Goal: Transaction & Acquisition: Download file/media

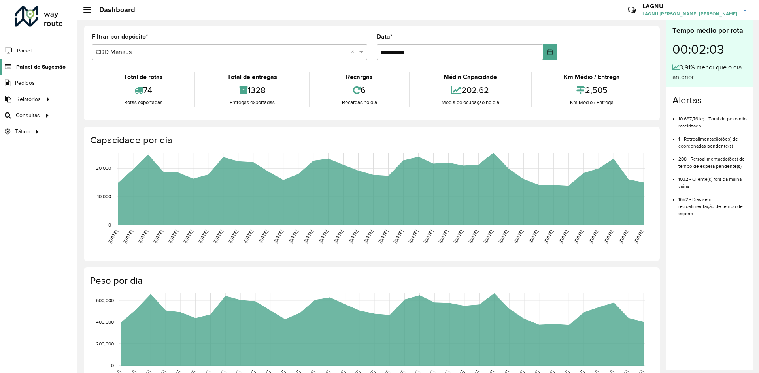
click at [45, 70] on span "Painel de Sugestão" at bounding box center [40, 67] width 49 height 8
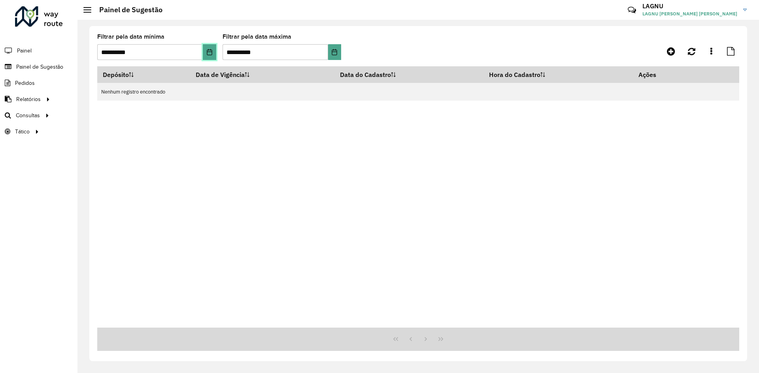
click at [210, 55] on button "Choose Date" at bounding box center [209, 52] width 13 height 16
click at [251, 133] on div "Depósito Data de Vigência Data do Cadastro Hora do Cadastro Ações Nenhum regist…" at bounding box center [418, 197] width 642 height 262
click at [674, 47] on icon at bounding box center [670, 51] width 8 height 9
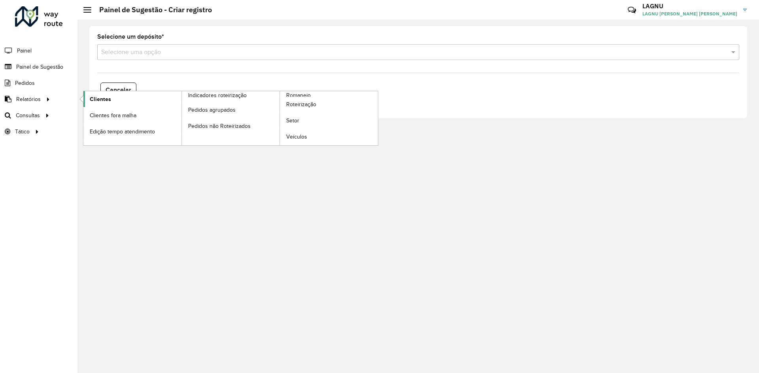
click at [109, 100] on span "Clientes" at bounding box center [100, 99] width 21 height 8
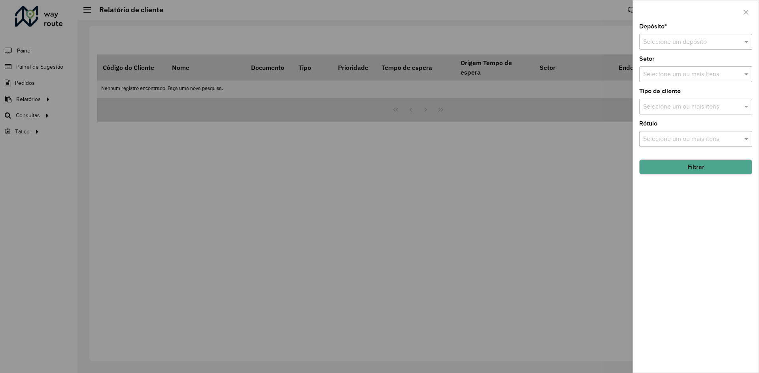
click at [687, 43] on input "text" at bounding box center [687, 42] width 89 height 9
click at [672, 77] on span "CDD Manaus" at bounding box center [660, 78] width 36 height 7
click at [690, 138] on input "text" at bounding box center [691, 139] width 101 height 9
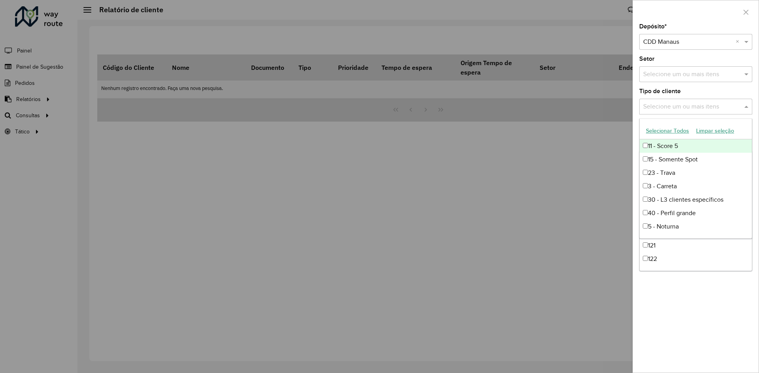
click at [678, 109] on input "text" at bounding box center [691, 106] width 101 height 9
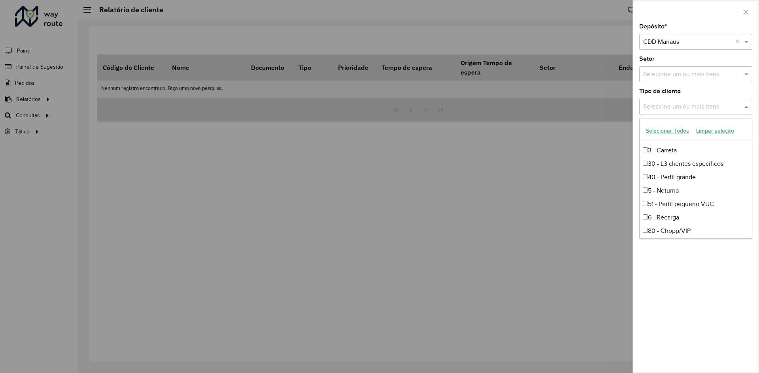
scroll to position [66, 0]
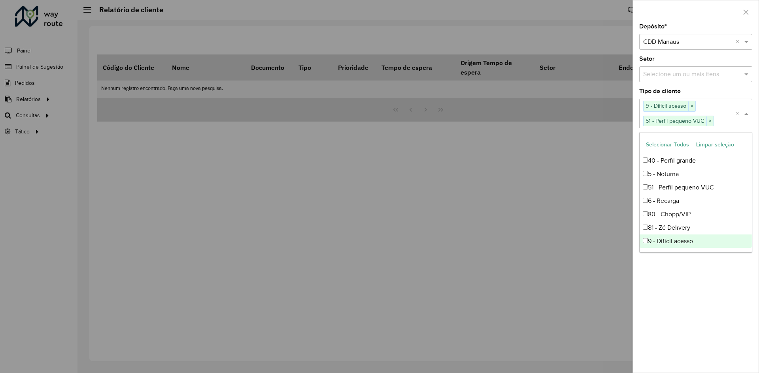
click at [673, 266] on div "Depósito * Selecione um depósito × CDD Manaus × Setor Selecione um ou mais iten…" at bounding box center [696, 198] width 126 height 349
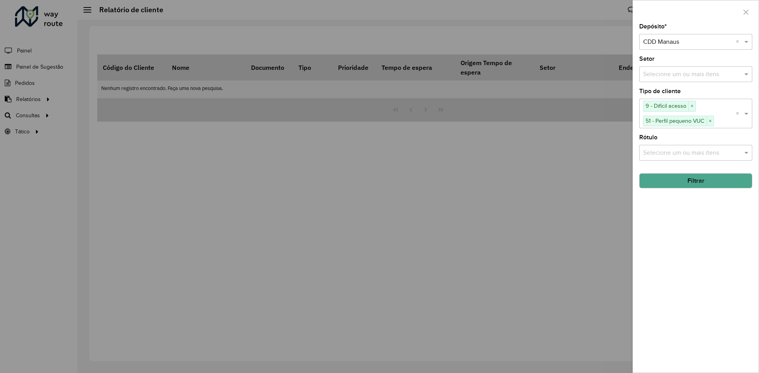
click at [688, 186] on button "Filtrar" at bounding box center [695, 180] width 113 height 15
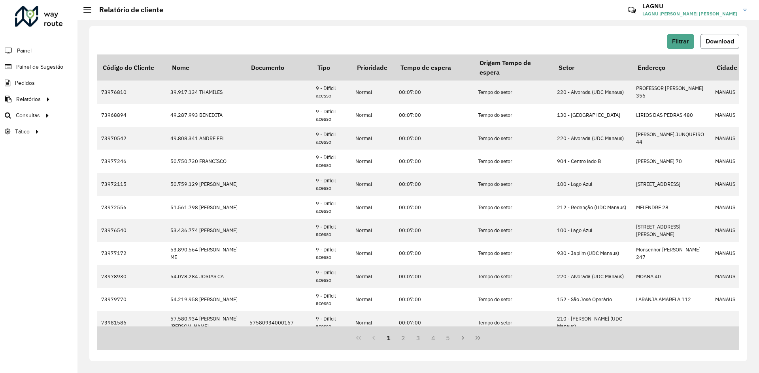
click at [713, 49] on button "Download" at bounding box center [719, 41] width 39 height 15
